Goal: Task Accomplishment & Management: Manage account settings

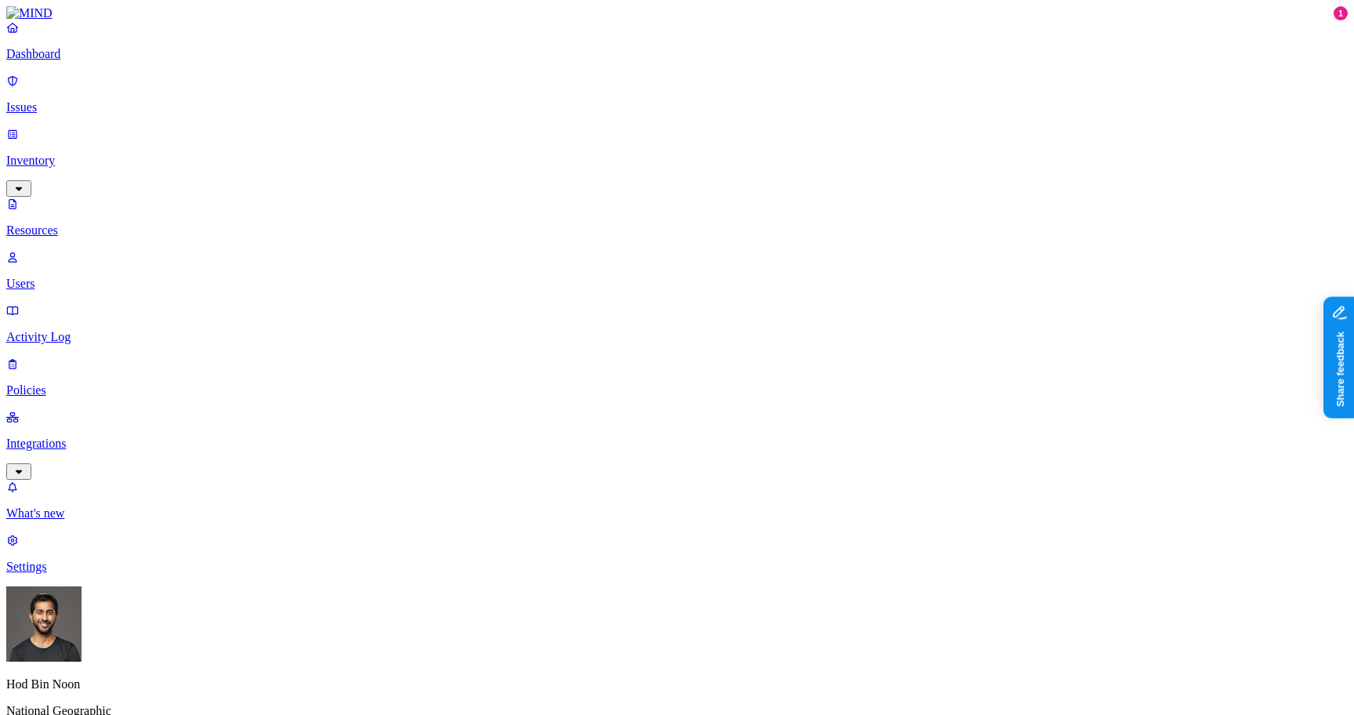
scroll to position [4, 0]
click at [95, 574] on div "What's new 1 Settings" at bounding box center [676, 527] width 1341 height 94
click at [77, 574] on p "Settings" at bounding box center [676, 567] width 1341 height 14
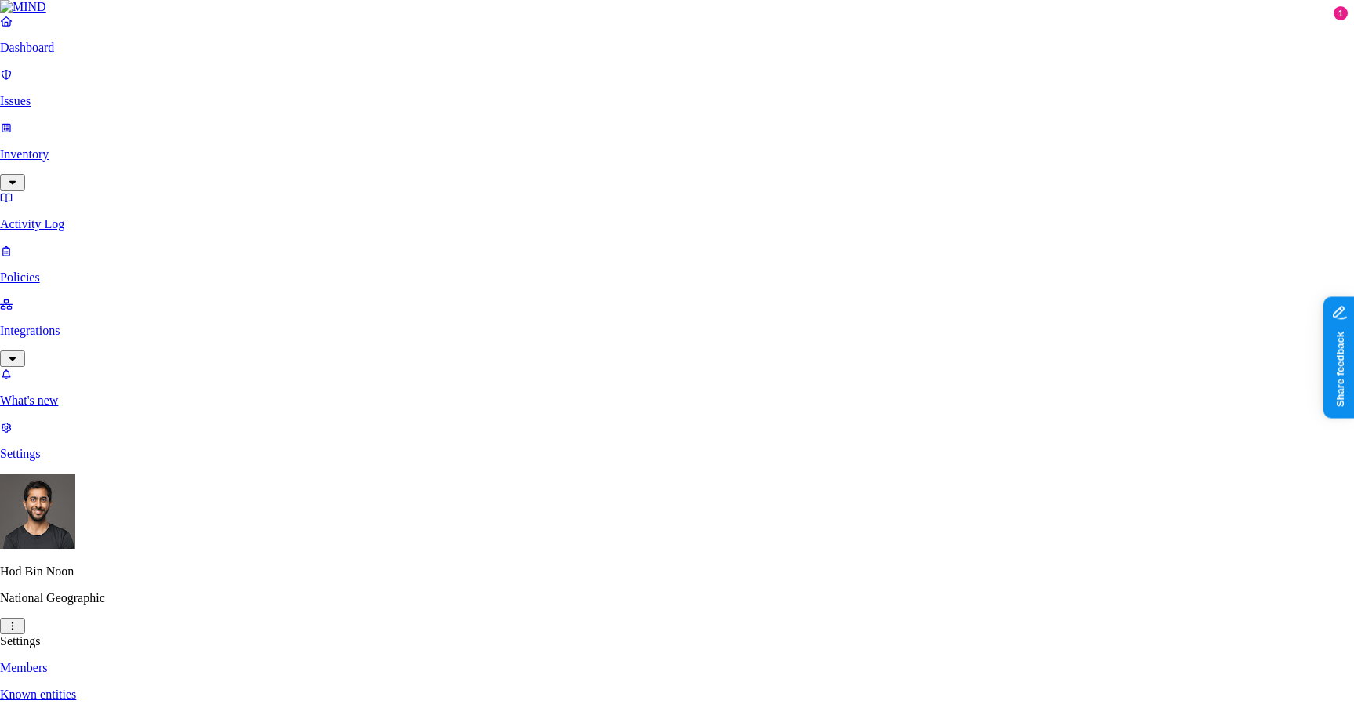
type input "ron.rb@tannin.io"
